Goal: Task Accomplishment & Management: Use online tool/utility

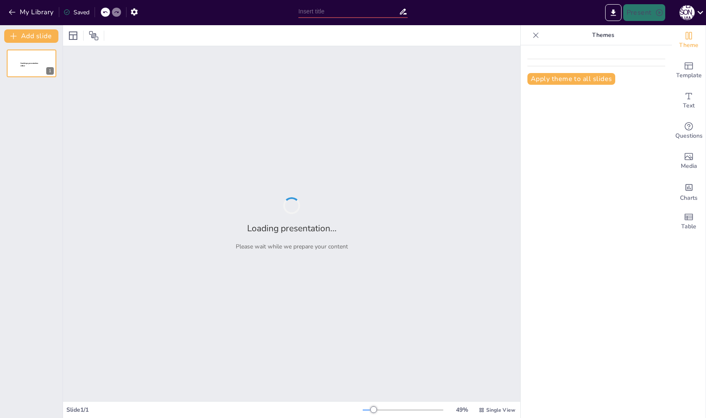
type input "Инфраструктура и Возможности: Почему Владивосток Привлекает Федеральных Застрой…"
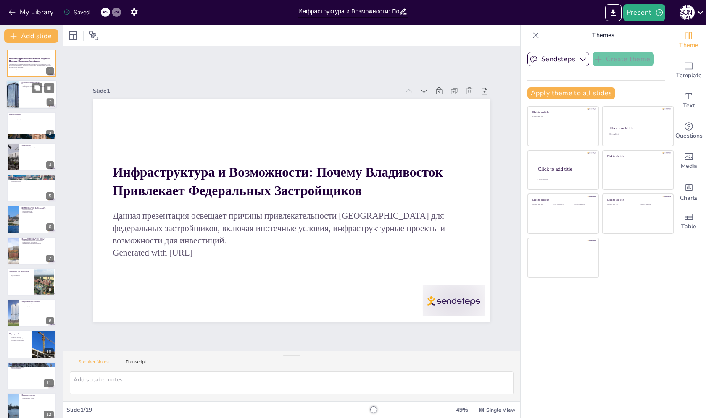
click at [23, 101] on div at bounding box center [31, 95] width 50 height 29
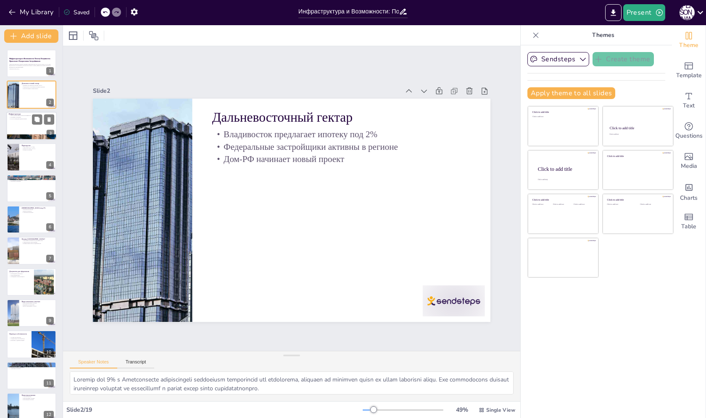
click at [28, 121] on div at bounding box center [31, 126] width 50 height 29
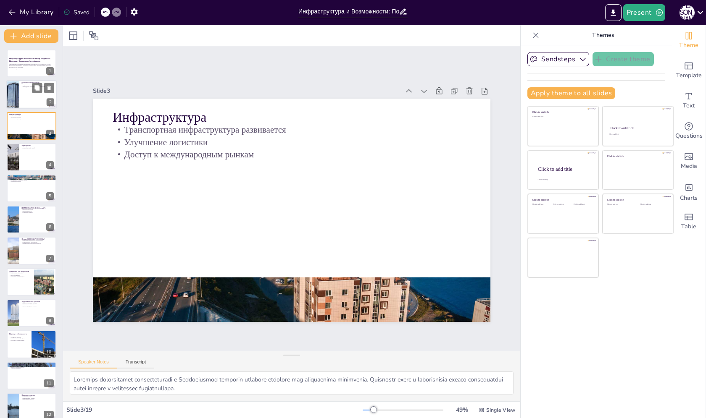
click at [23, 90] on div at bounding box center [31, 95] width 50 height 29
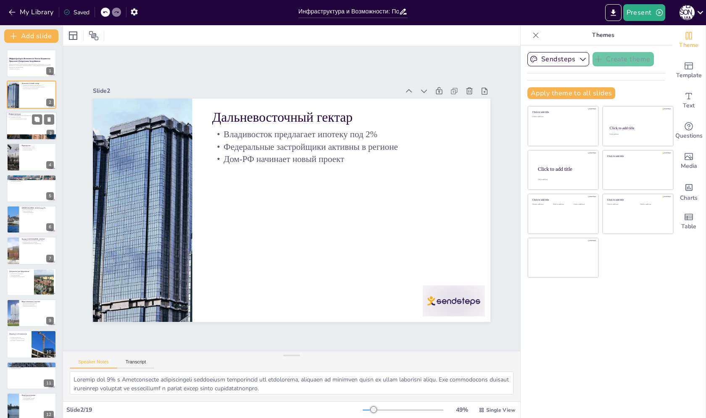
click at [29, 134] on div at bounding box center [31, 126] width 50 height 29
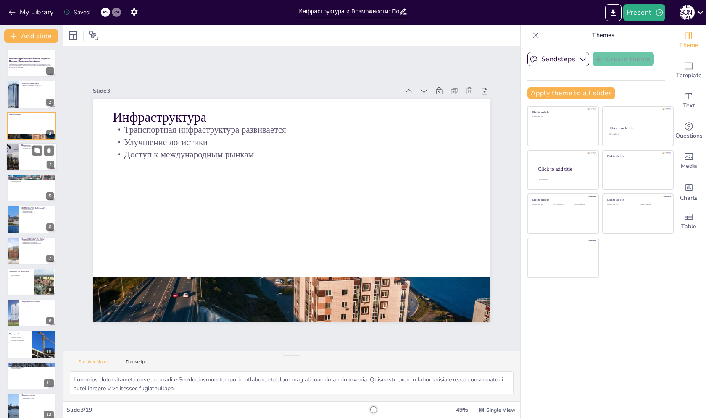
click at [20, 155] on div at bounding box center [31, 157] width 50 height 29
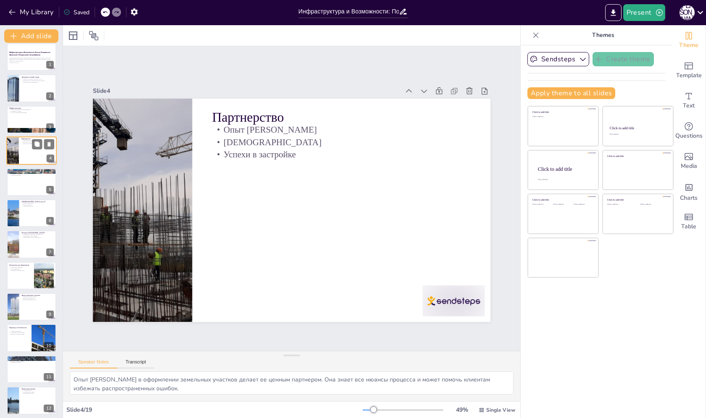
scroll to position [7, 0]
click at [21, 182] on div at bounding box center [31, 182] width 50 height 29
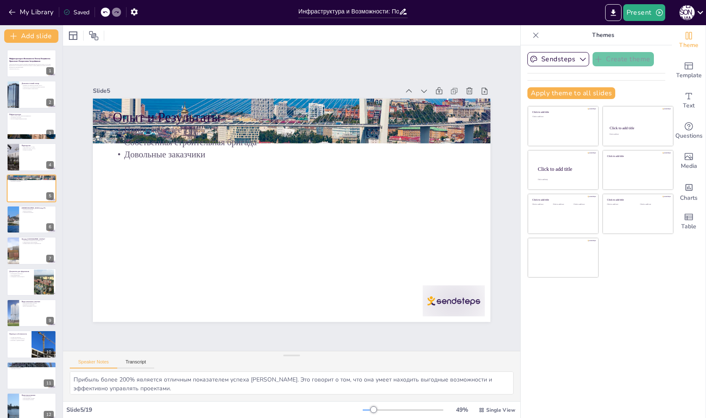
click at [534, 39] on div at bounding box center [535, 35] width 13 height 13
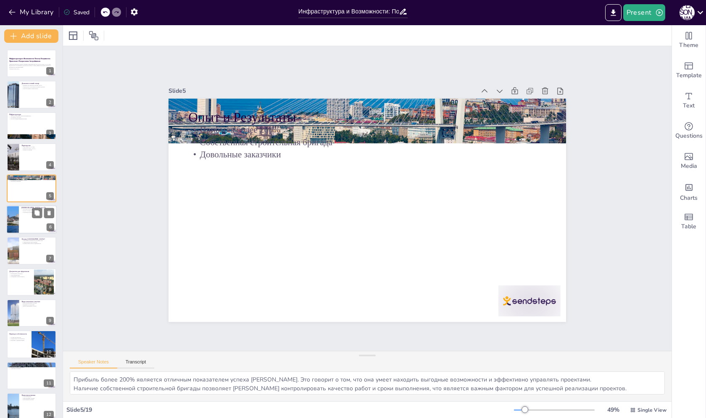
click at [29, 216] on div at bounding box center [31, 219] width 50 height 29
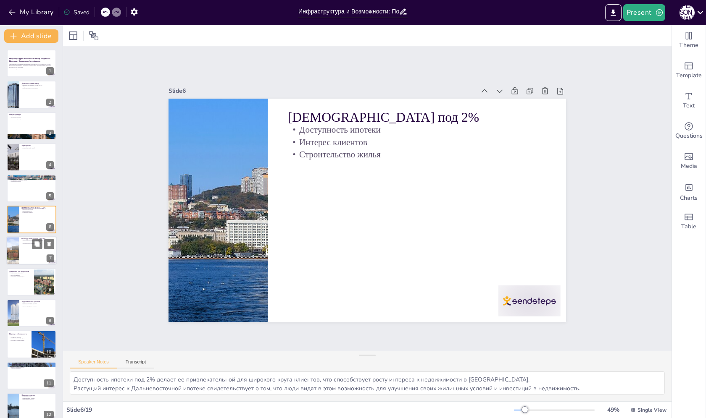
click at [35, 261] on div at bounding box center [31, 251] width 50 height 29
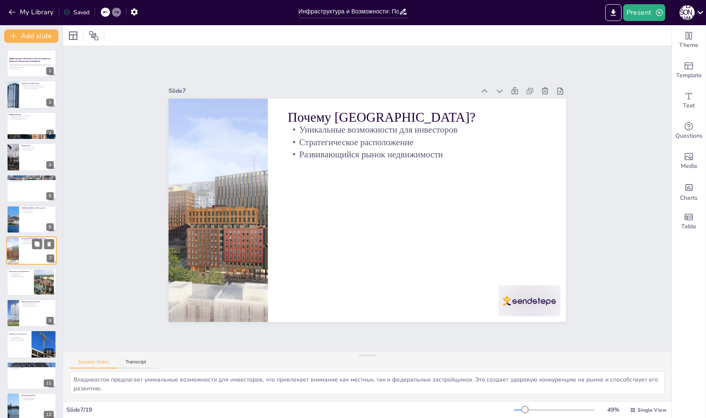
scroll to position [20, 0]
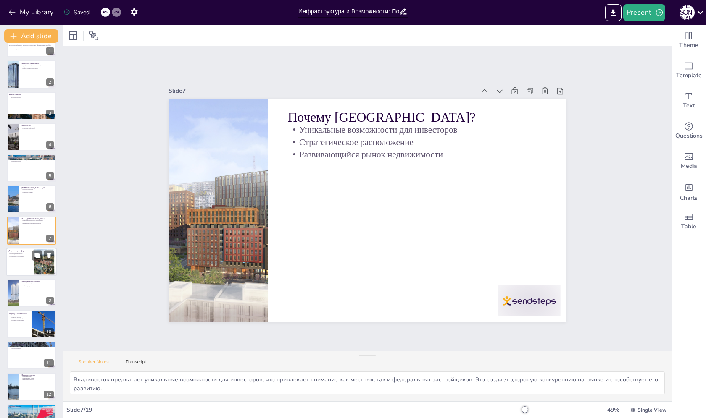
click at [26, 267] on div at bounding box center [31, 262] width 50 height 29
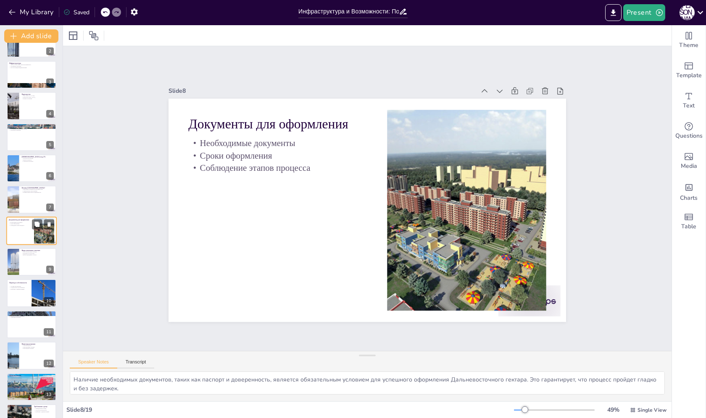
click at [26, 267] on div at bounding box center [32, 262] width 50 height 28
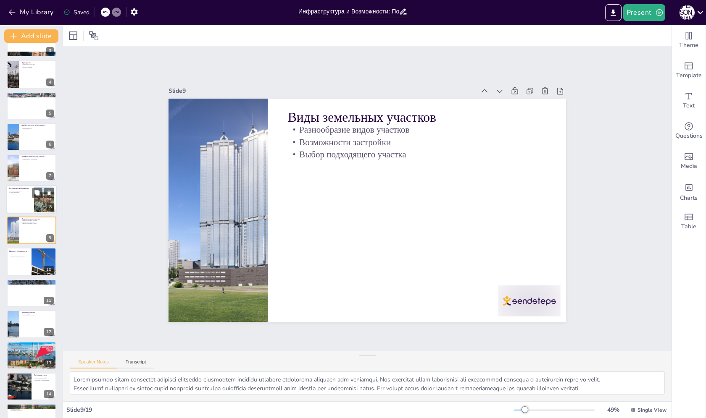
click at [26, 267] on div at bounding box center [32, 262] width 50 height 28
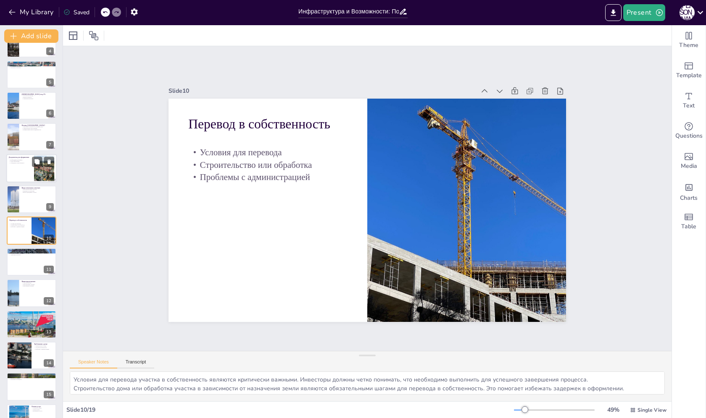
click at [26, 267] on div at bounding box center [32, 262] width 50 height 28
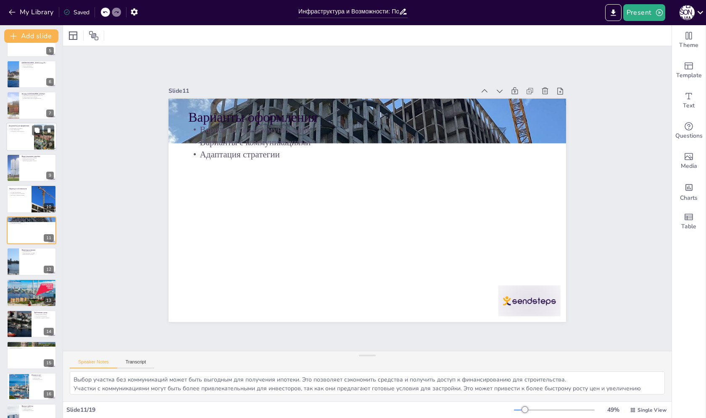
click at [26, 267] on div at bounding box center [32, 262] width 50 height 28
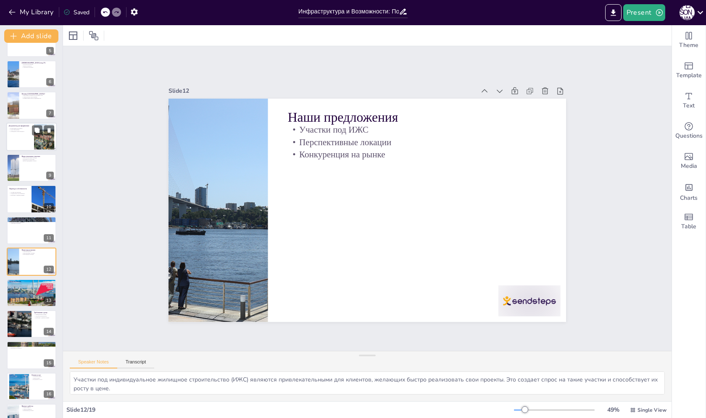
scroll to position [176, 0]
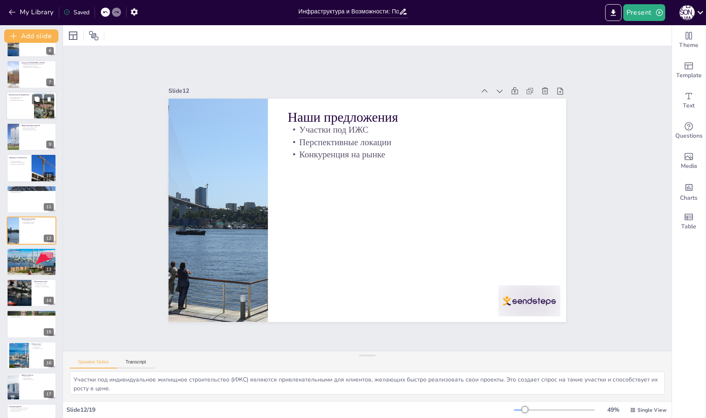
click at [26, 267] on div at bounding box center [32, 262] width 50 height 31
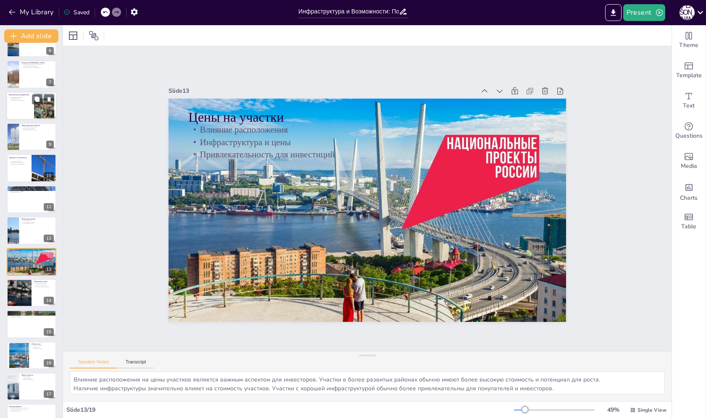
scroll to position [208, 0]
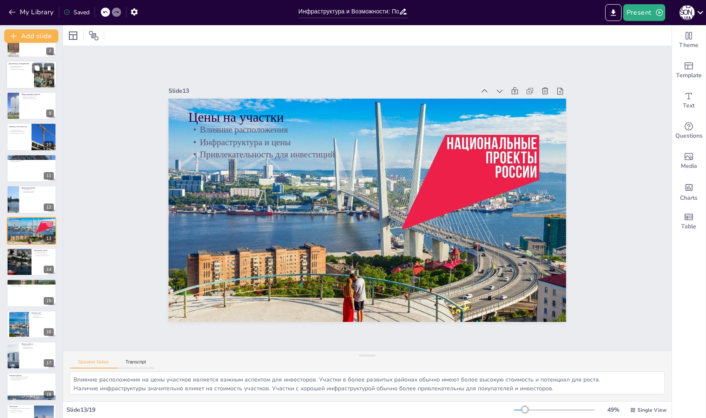
click at [26, 267] on div at bounding box center [20, 262] width 50 height 28
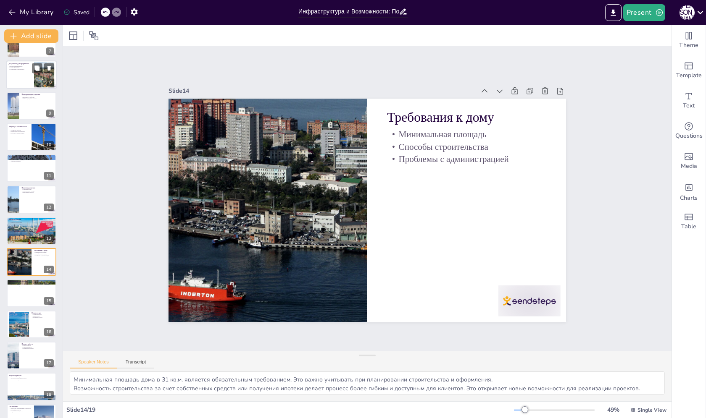
scroll to position [228, 0]
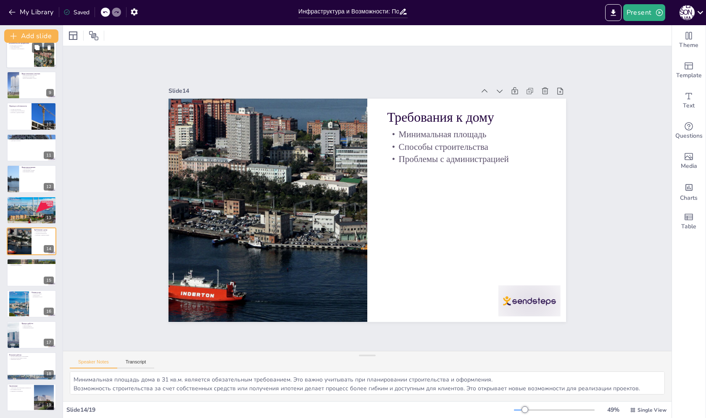
click at [26, 267] on div at bounding box center [32, 273] width 50 height 28
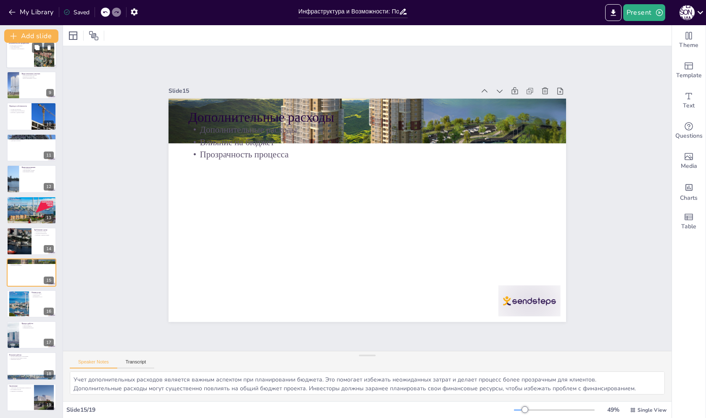
click at [26, 267] on div at bounding box center [32, 273] width 50 height 28
click at [38, 302] on button at bounding box center [37, 297] width 10 height 10
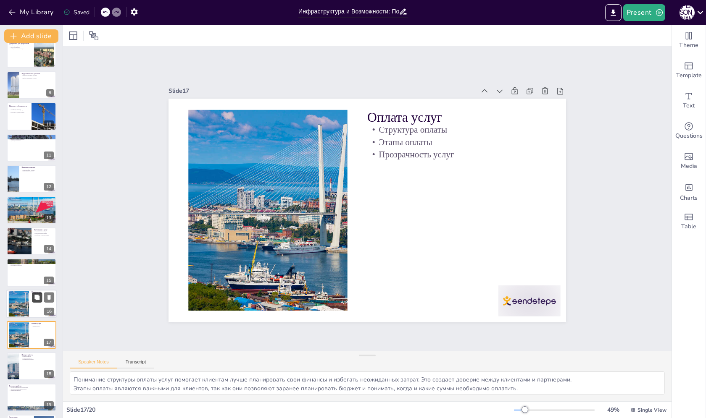
scroll to position [259, 0]
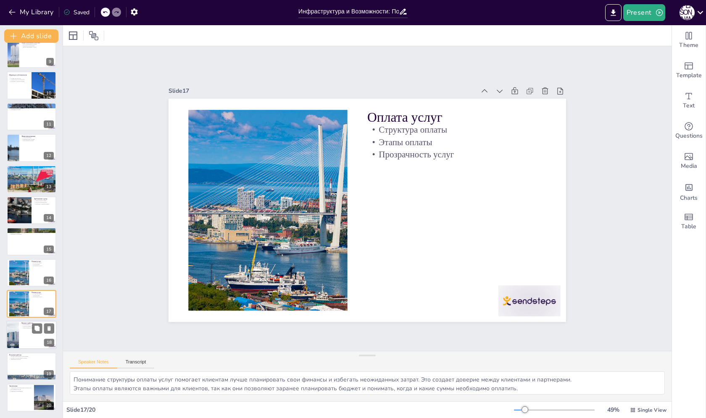
click at [34, 349] on div "Процесс работы Этапы процесса Участие клиентов Оформление договора 18" at bounding box center [31, 335] width 50 height 29
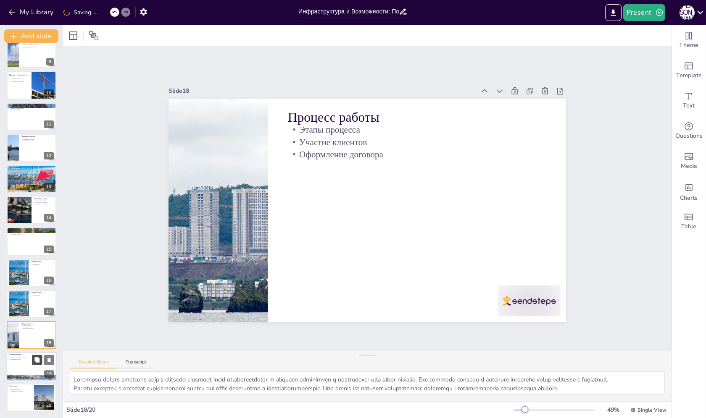
click at [36, 361] on icon at bounding box center [36, 360] width 5 height 5
type textarea "Договор безвозмездного пользования является важным документом, который подтверж…"
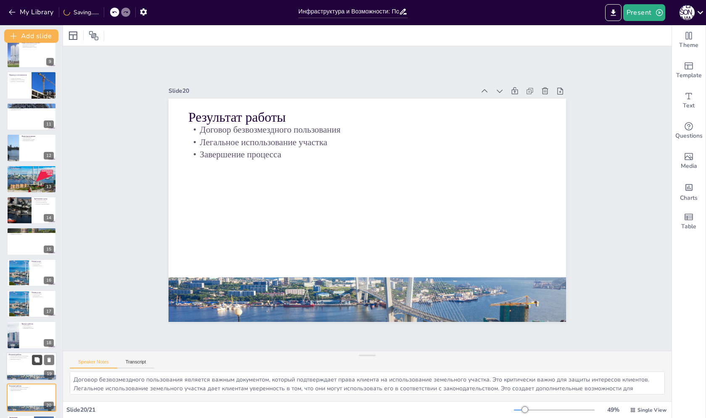
scroll to position [291, 0]
